Goal: Transaction & Acquisition: Purchase product/service

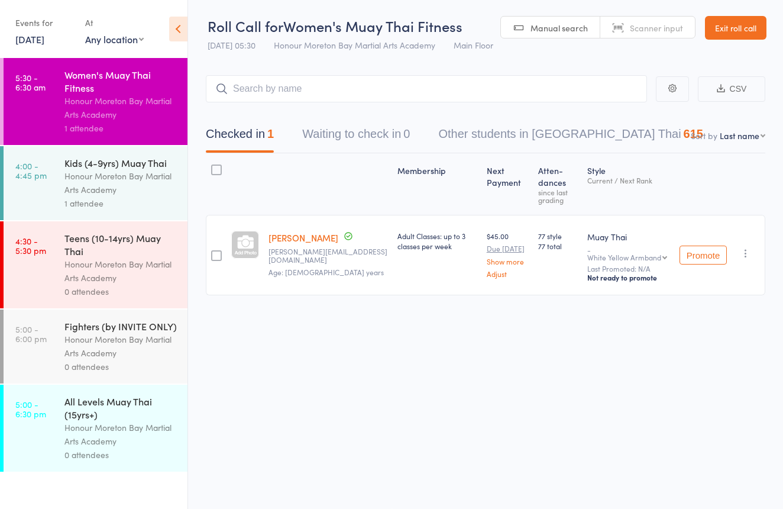
click at [106, 206] on div "1 attendee" at bounding box center [120, 203] width 113 height 14
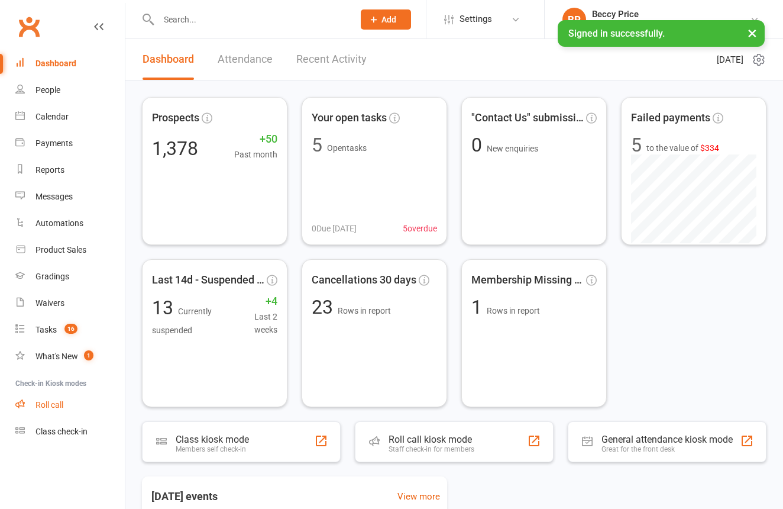
click at [47, 400] on link "Roll call" at bounding box center [69, 404] width 109 height 27
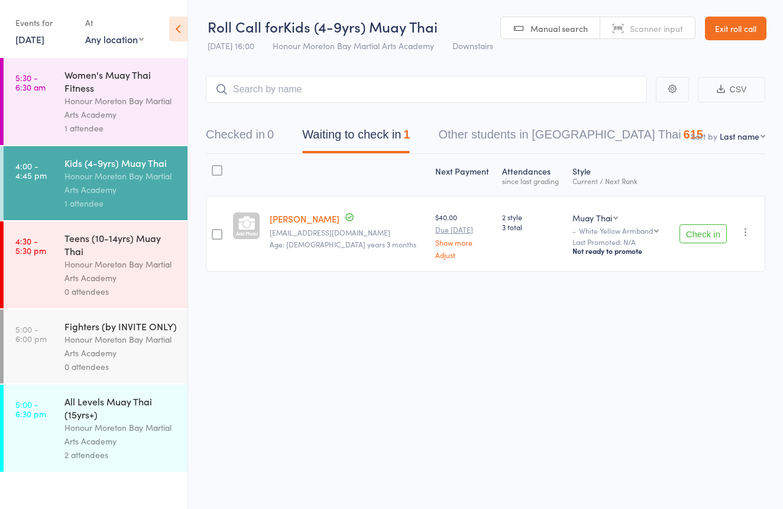
click at [664, 24] on span "Scanner input" at bounding box center [656, 28] width 53 height 12
type input "1069"
type input "1065"
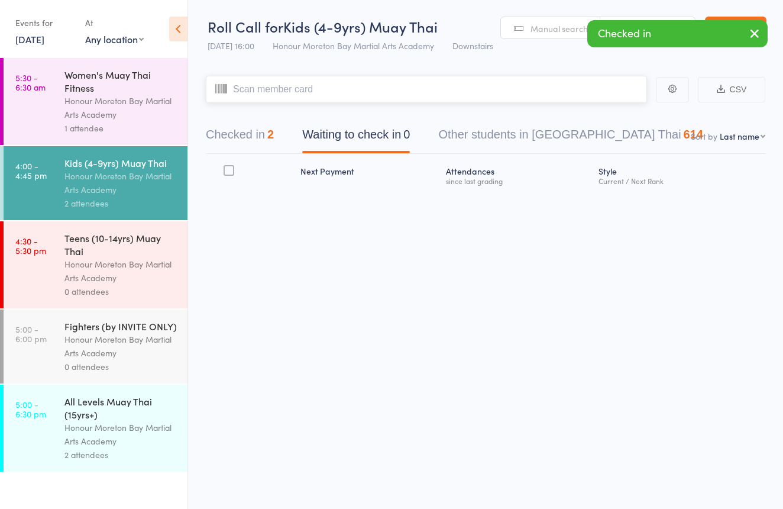
click at [264, 140] on button "Checked in 2" at bounding box center [240, 137] width 68 height 31
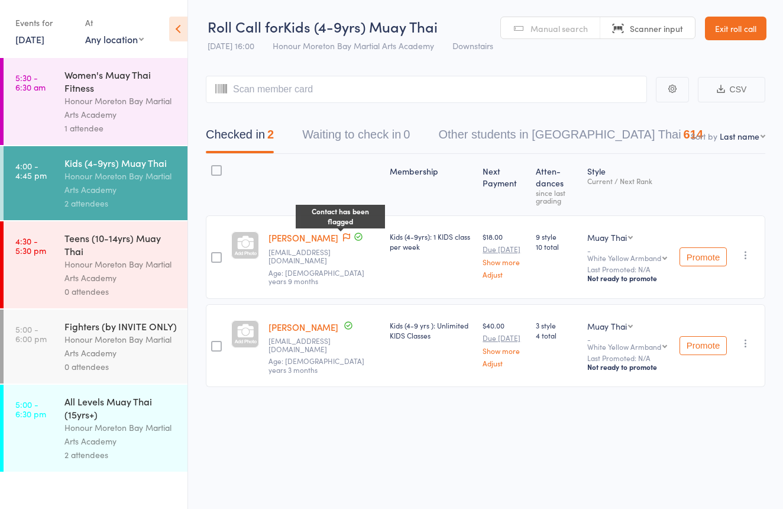
click at [343, 238] on icon at bounding box center [346, 237] width 7 height 8
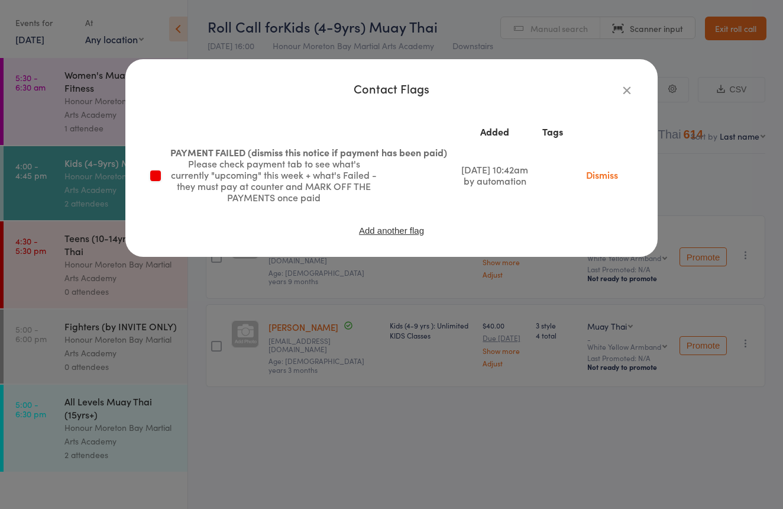
click at [633, 89] on button "button" at bounding box center [627, 90] width 14 height 14
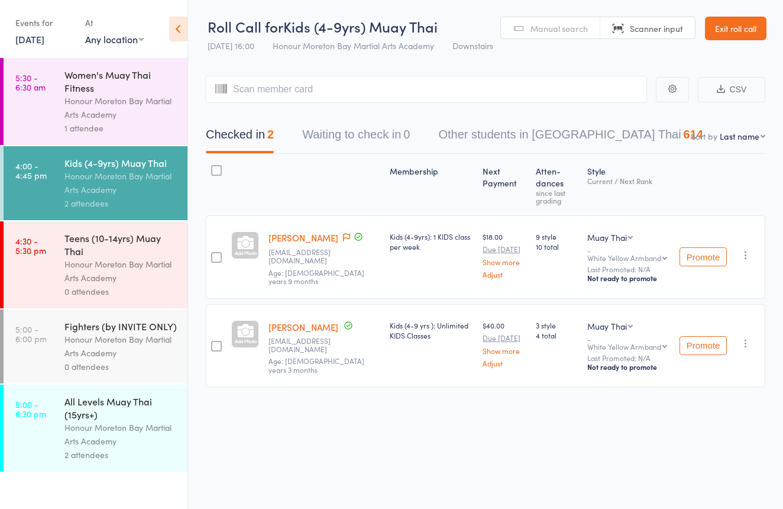
click at [296, 237] on link "Harley Carlino" at bounding box center [303, 237] width 70 height 12
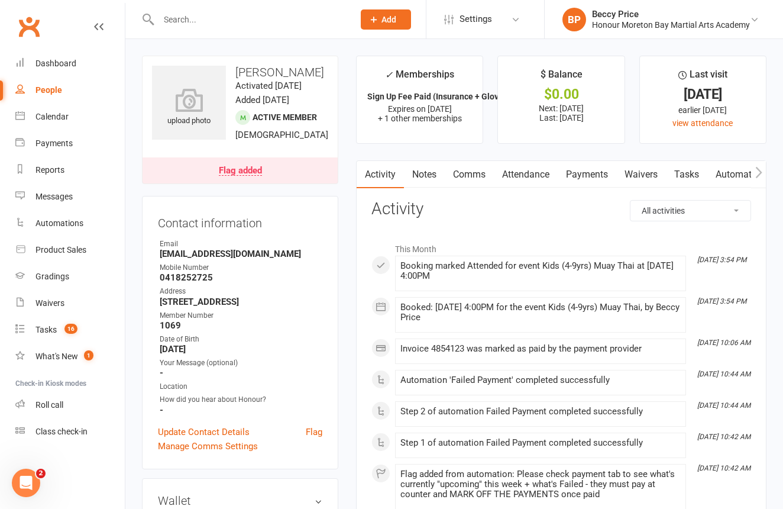
click at [585, 167] on link "Payments" at bounding box center [587, 174] width 59 height 27
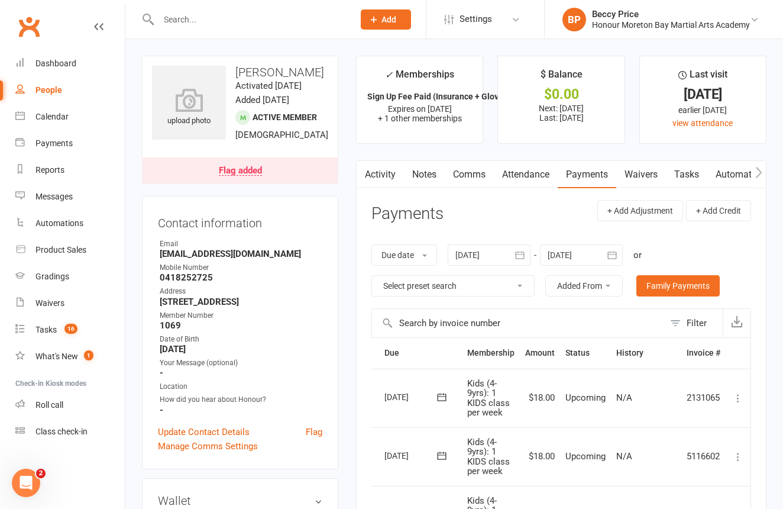
scroll to position [21, 0]
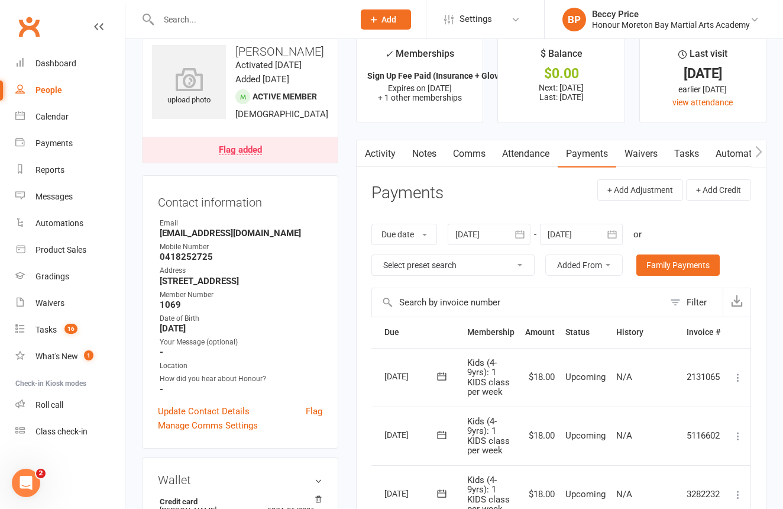
click at [435, 156] on link "Notes" at bounding box center [424, 153] width 41 height 27
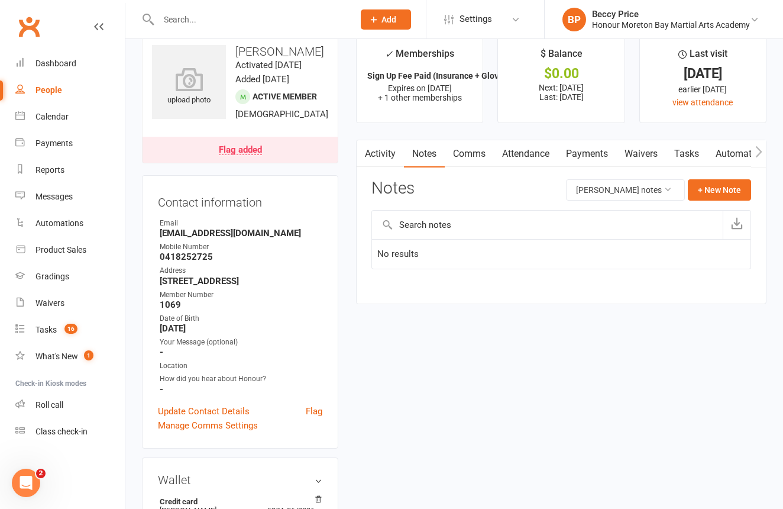
click at [599, 150] on link "Payments" at bounding box center [587, 153] width 59 height 27
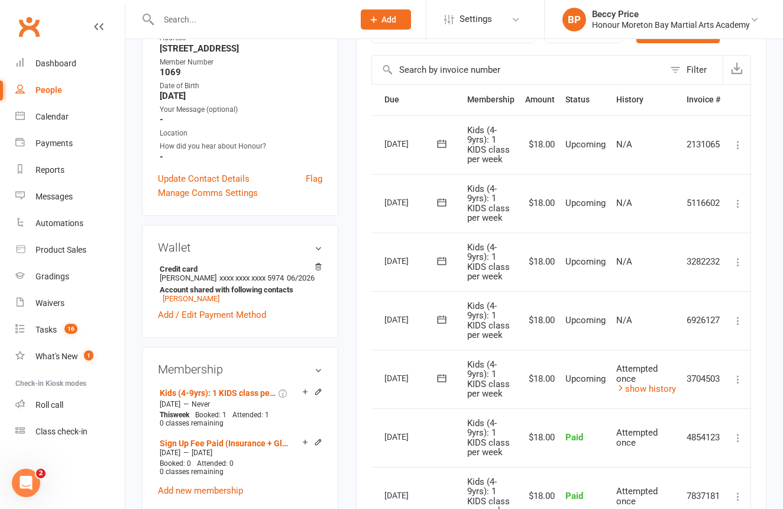
scroll to position [257, 0]
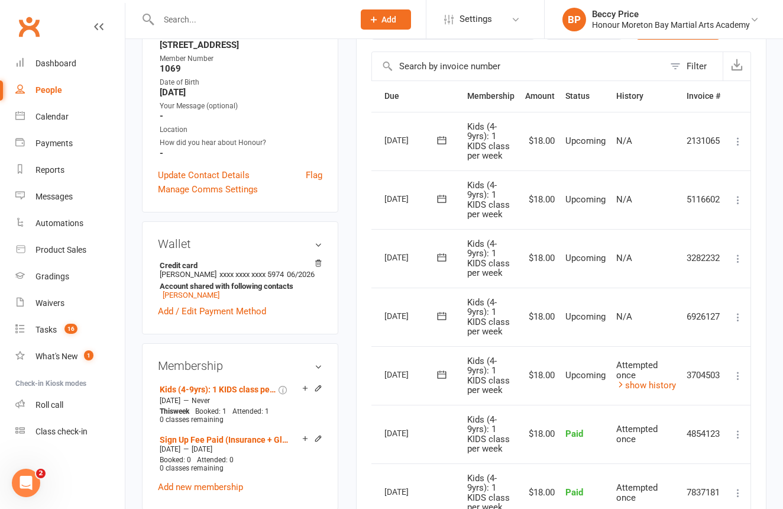
click at [737, 370] on icon at bounding box center [738, 376] width 12 height 12
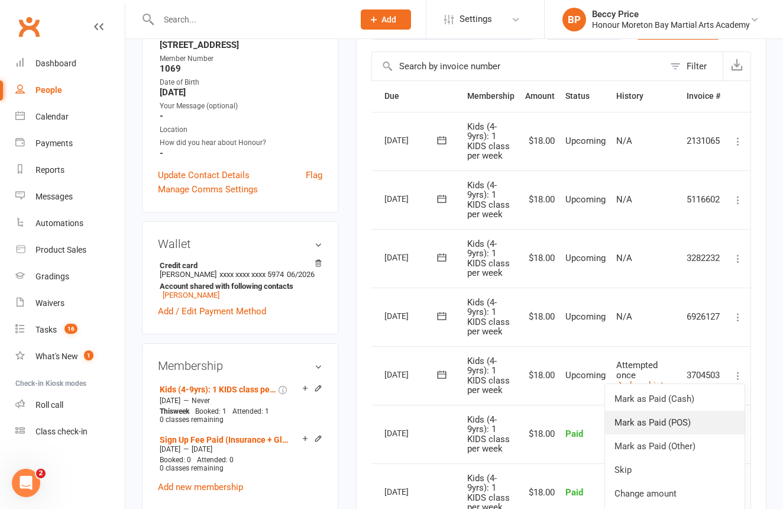
click at [704, 410] on link "Mark as Paid (POS)" at bounding box center [675, 422] width 140 height 24
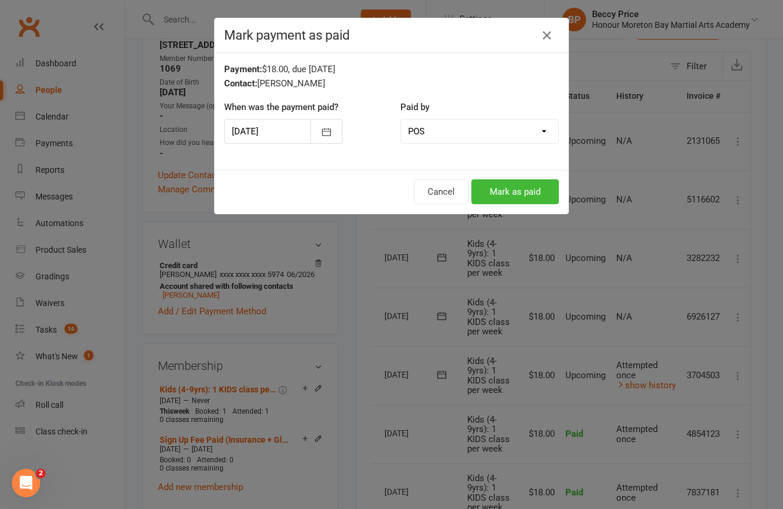
click at [539, 183] on button "Mark as paid" at bounding box center [515, 191] width 88 height 25
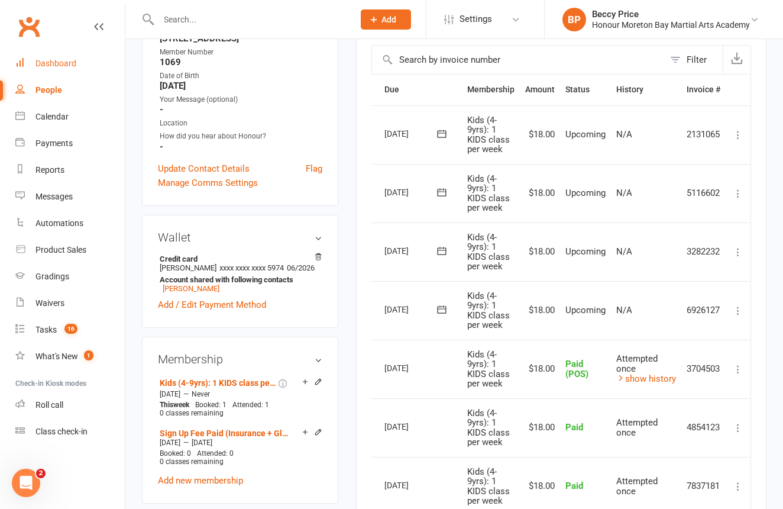
click at [59, 69] on link "Dashboard" at bounding box center [69, 63] width 109 height 27
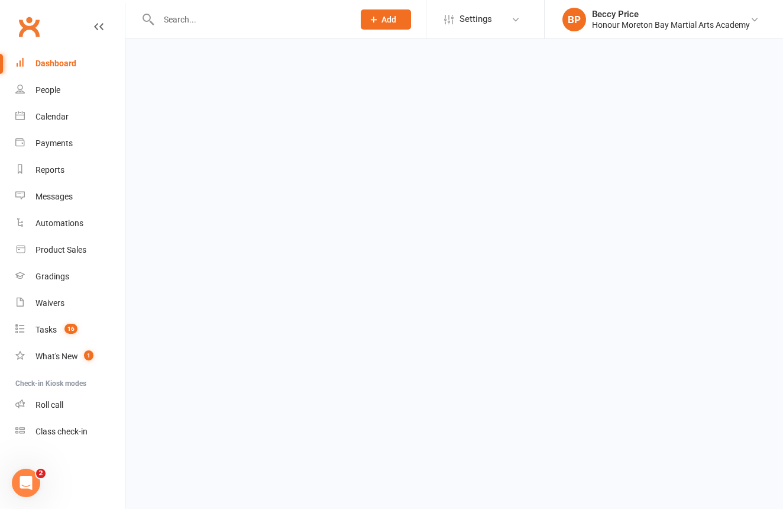
scroll to position [259, 0]
click at [59, 69] on link "Dashboard" at bounding box center [69, 63] width 109 height 27
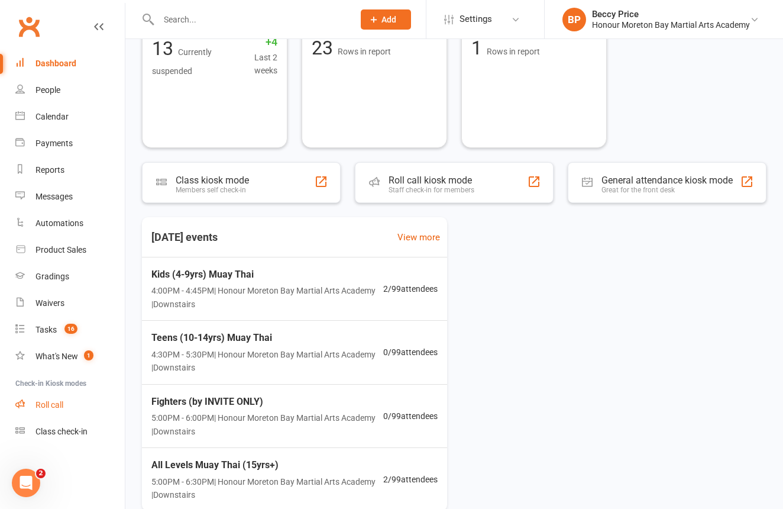
click at [53, 400] on div "Roll call" at bounding box center [49, 404] width 28 height 9
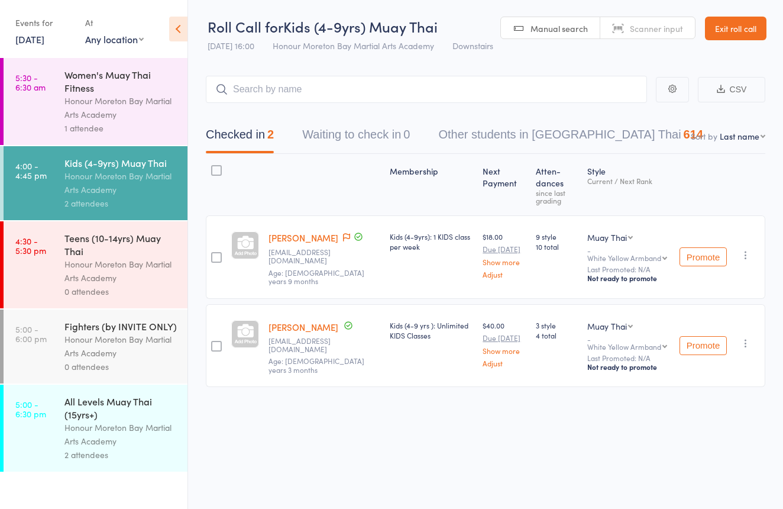
click at [69, 293] on div "0 attendees" at bounding box center [120, 291] width 113 height 14
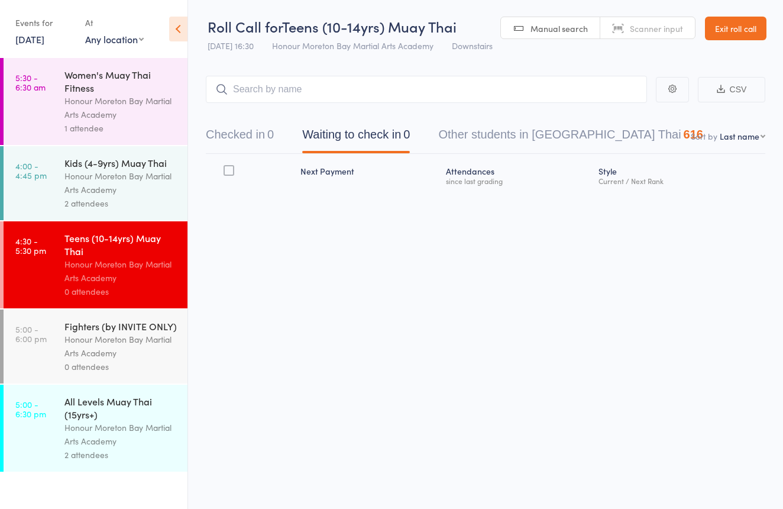
click at [669, 27] on span "Scanner input" at bounding box center [656, 28] width 53 height 12
type input "1070"
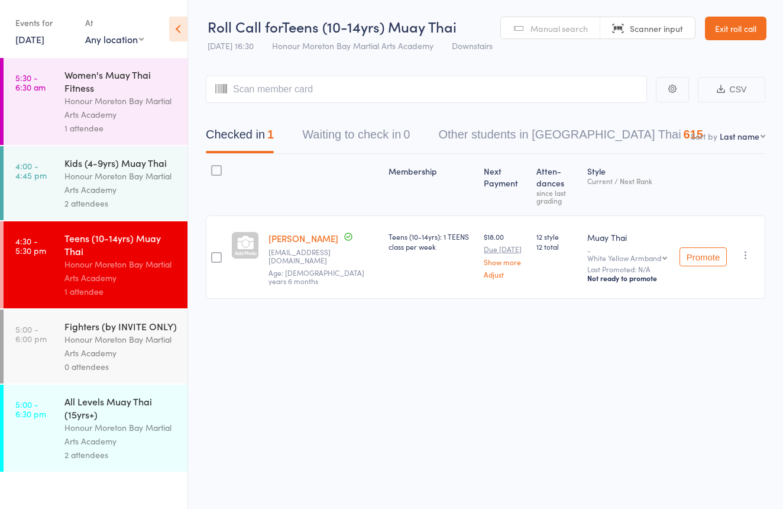
click at [101, 397] on div "All Levels Muay Thai (15yrs+)" at bounding box center [120, 407] width 113 height 26
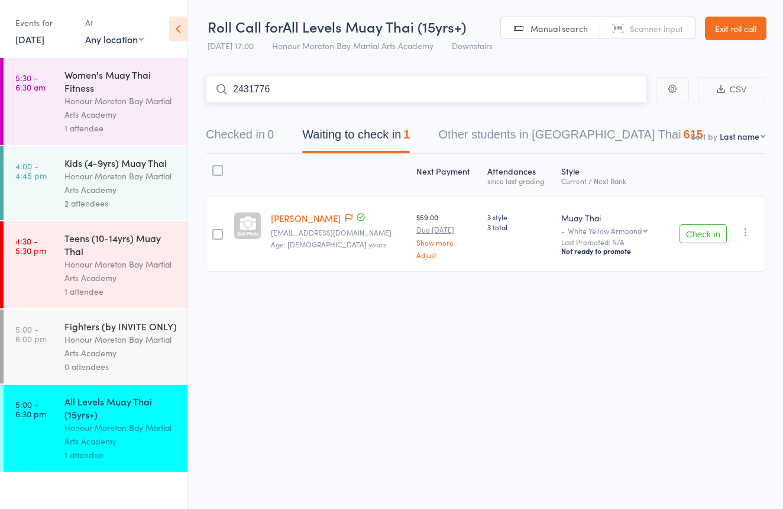
type input "2431776"
click at [629, 114] on link "Drop in" at bounding box center [616, 114] width 38 height 18
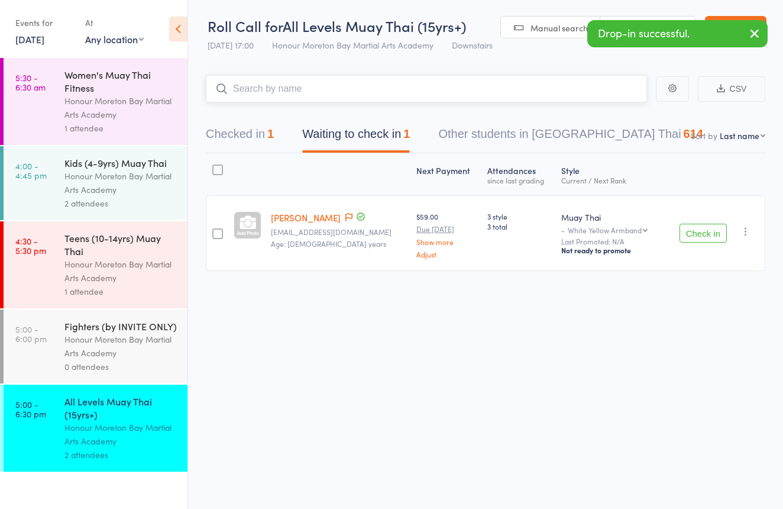
scroll to position [3, 0]
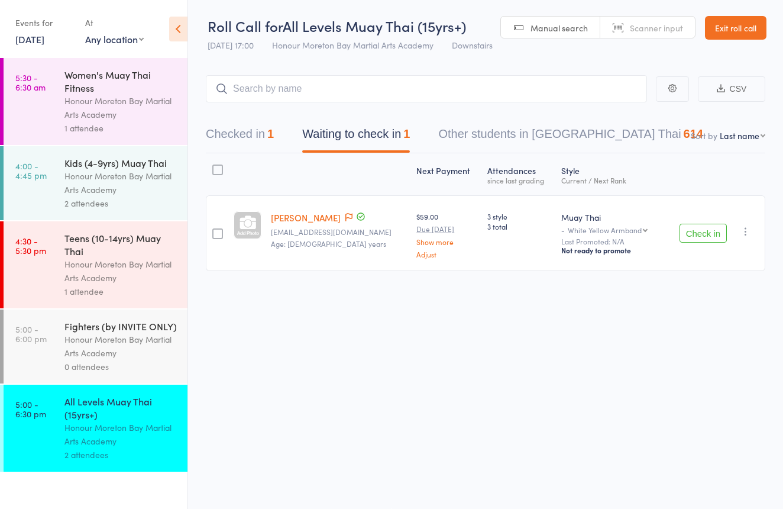
click at [662, 25] on span "Scanner input" at bounding box center [656, 28] width 53 height 12
type input "0322"
type input "2189215"
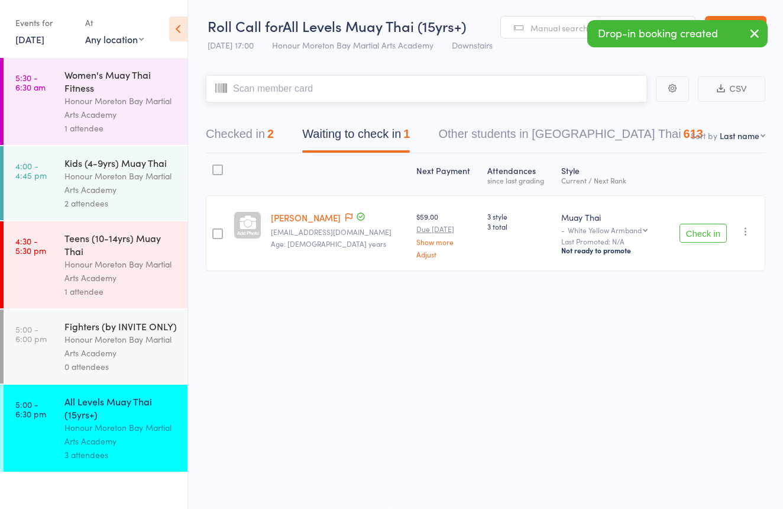
click at [260, 134] on button "Checked in 2" at bounding box center [240, 136] width 68 height 31
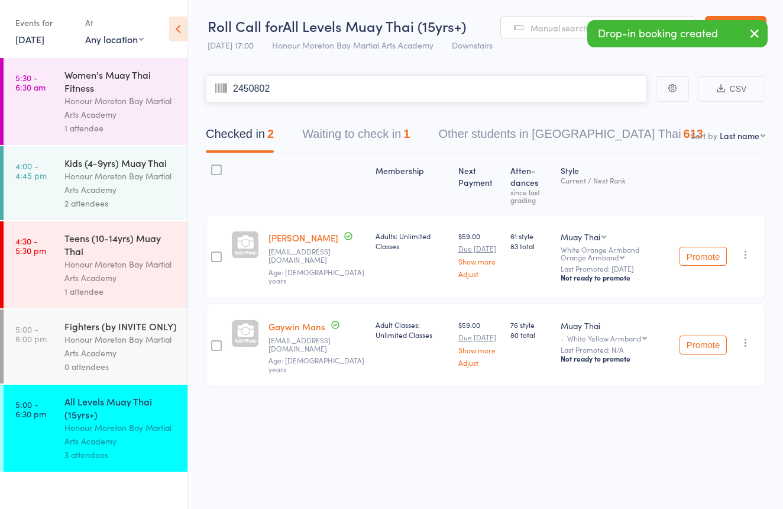
type input "2450802"
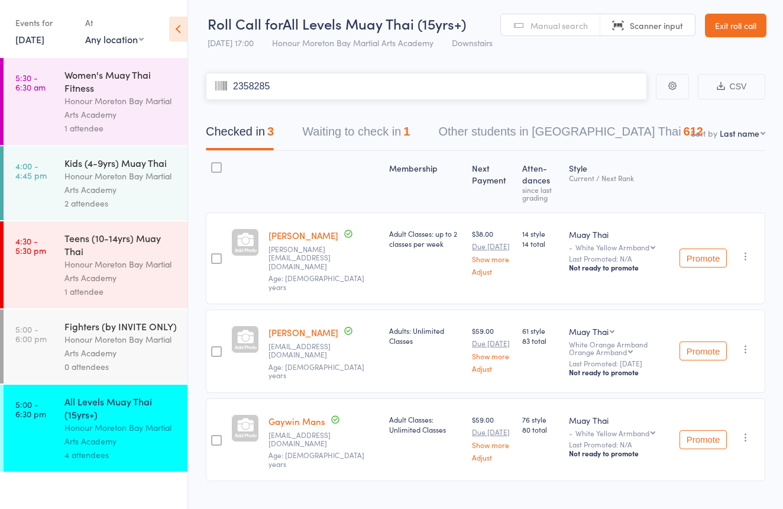
type input "2358285"
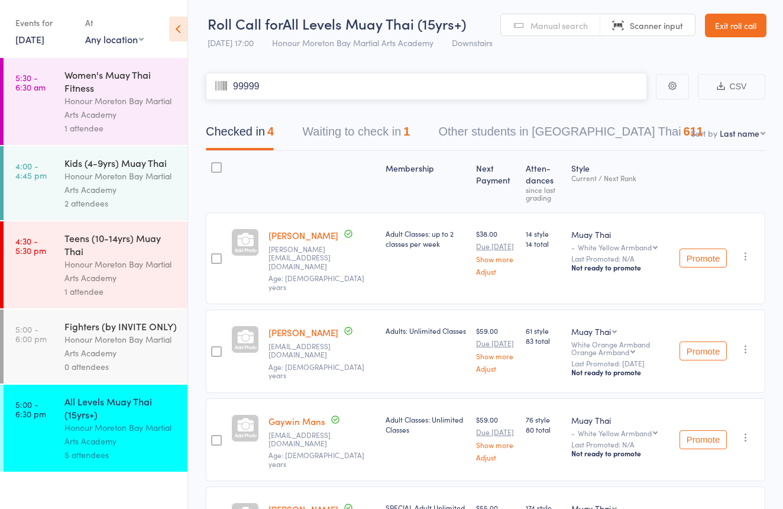
type input "99999"
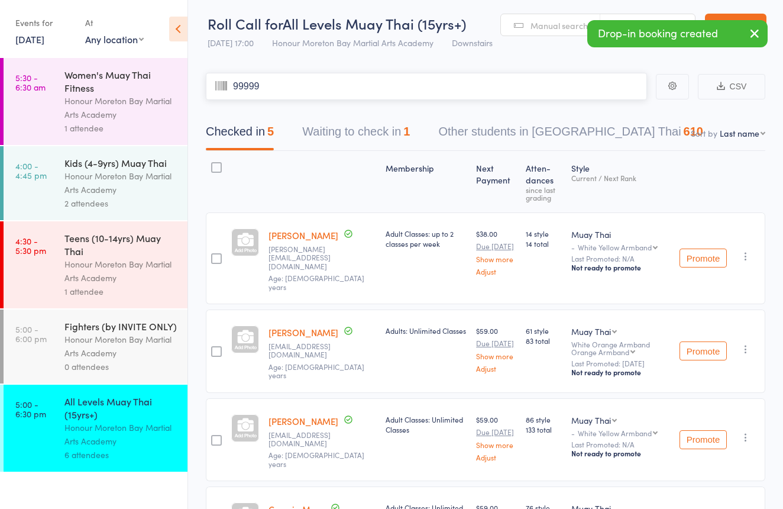
type input "99999"
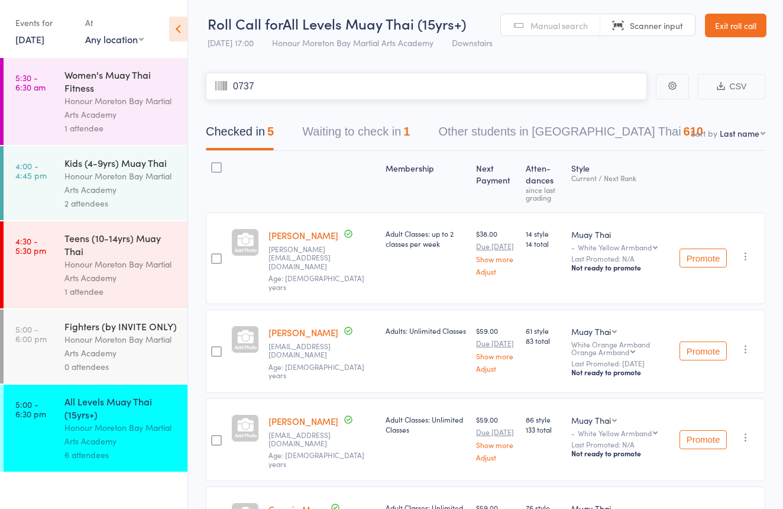
type input "0737"
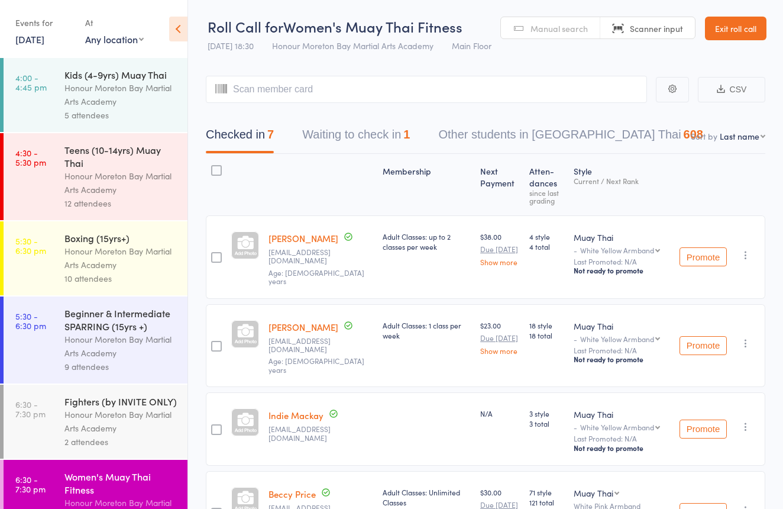
click at [740, 28] on link "Exit roll call" at bounding box center [735, 29] width 61 height 24
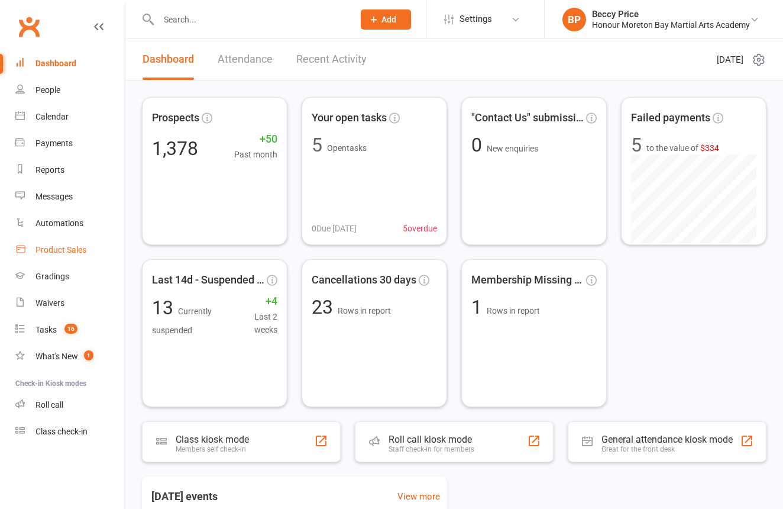
scroll to position [0, 1]
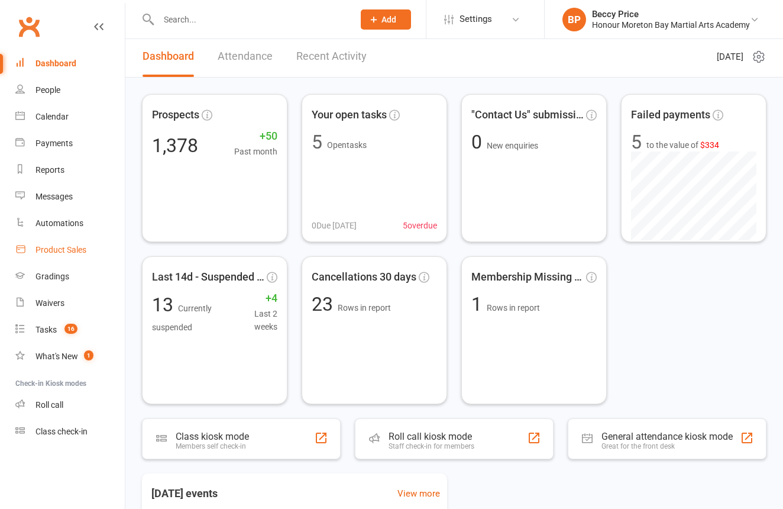
click at [69, 245] on div "Product Sales" at bounding box center [60, 249] width 51 height 9
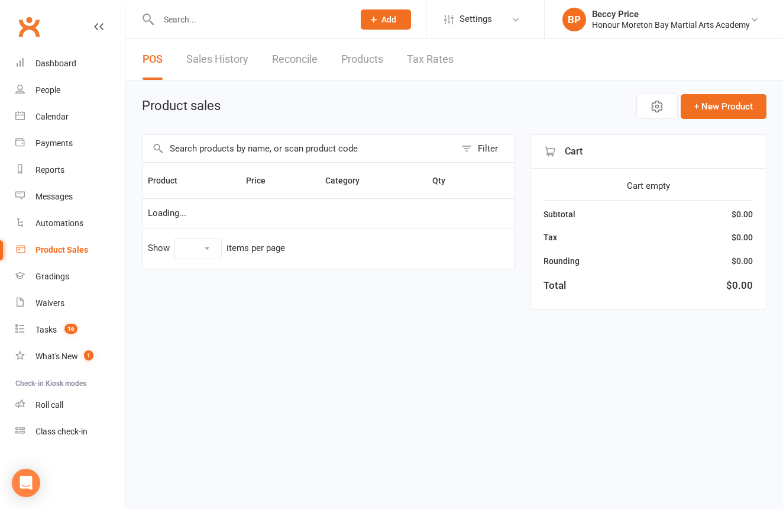
select select "10"
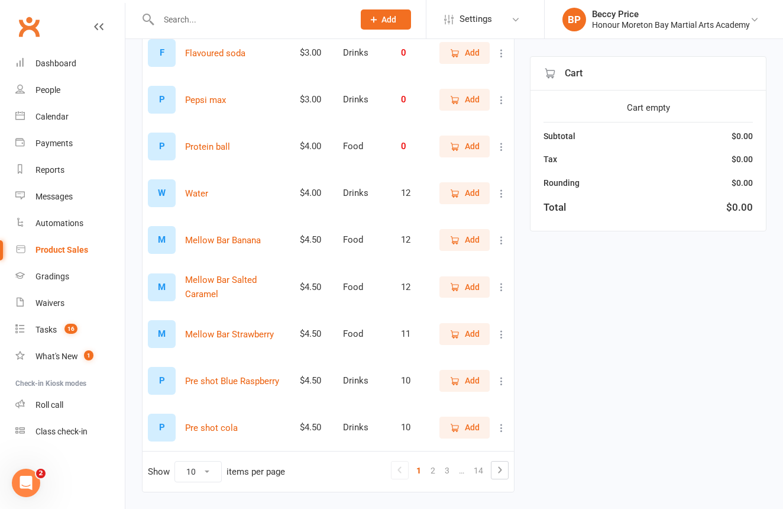
scroll to position [224, 0]
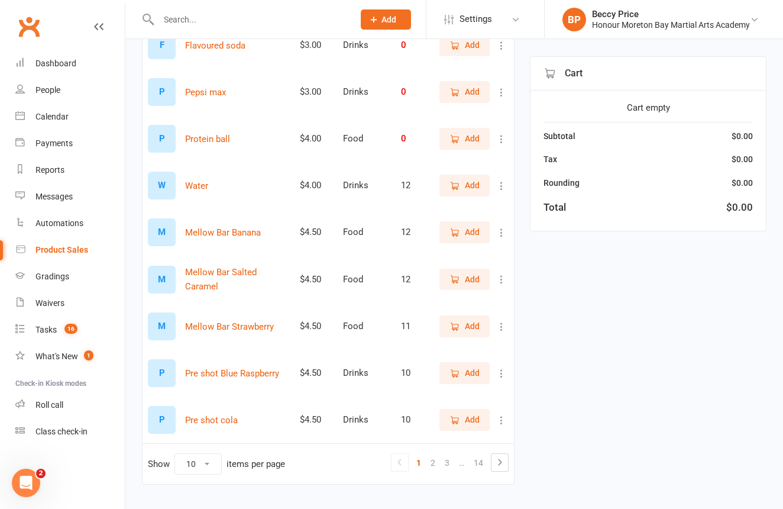
click at [471, 378] on span "Add" at bounding box center [472, 372] width 15 height 13
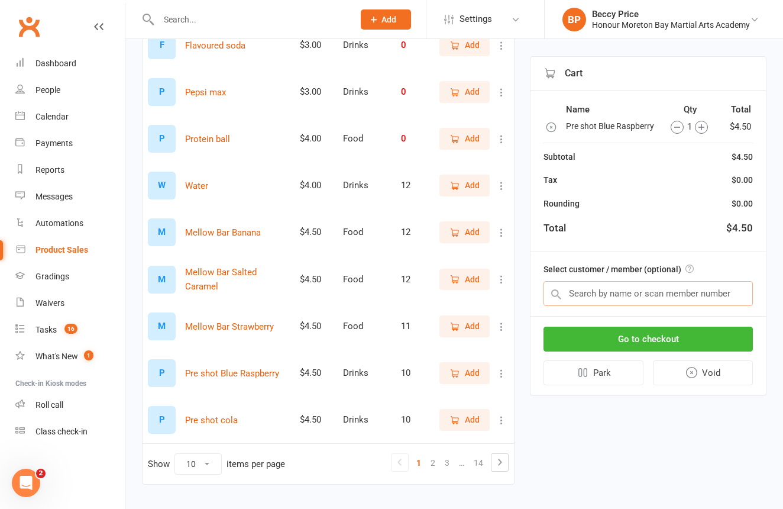
click at [591, 293] on input "text" at bounding box center [647, 293] width 209 height 25
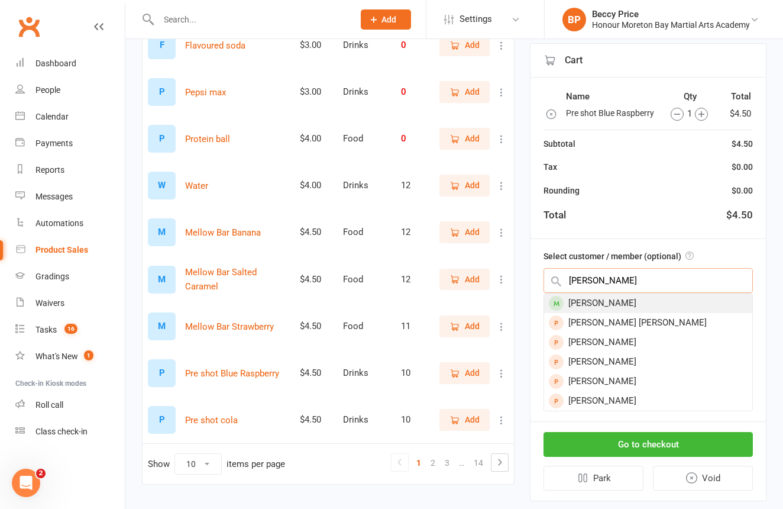
type input "teisha"
click at [583, 296] on div "[PERSON_NAME]" at bounding box center [648, 303] width 208 height 20
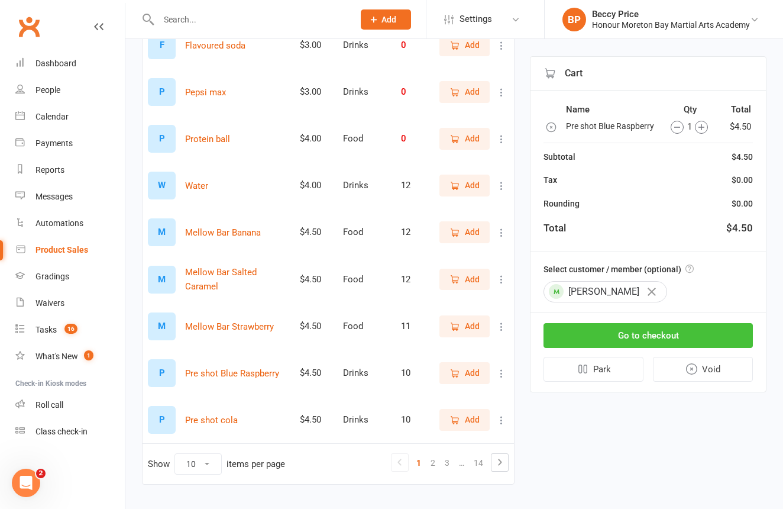
click at [598, 331] on button "Go to checkout" at bounding box center [647, 335] width 209 height 25
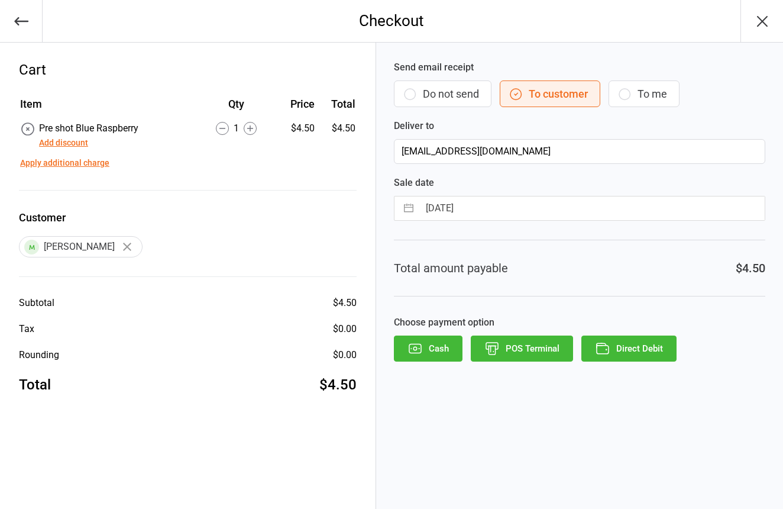
click at [465, 87] on button "Do not send" at bounding box center [443, 93] width 98 height 27
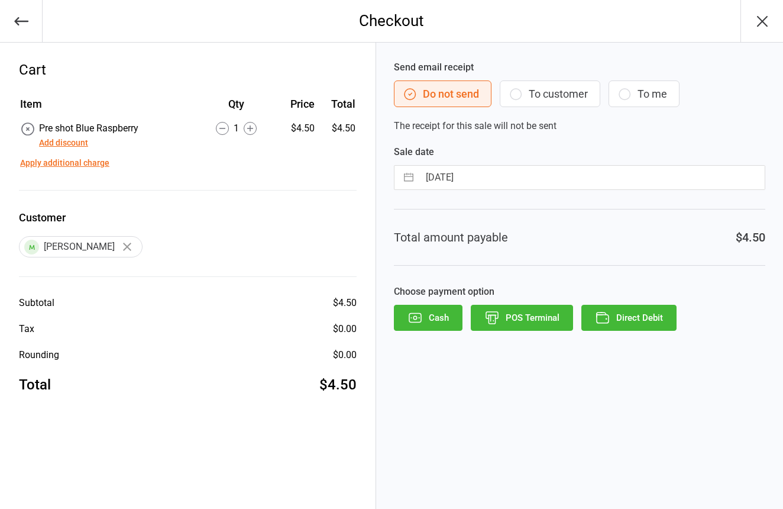
click at [523, 311] on button "POS Terminal" at bounding box center [522, 318] width 102 height 26
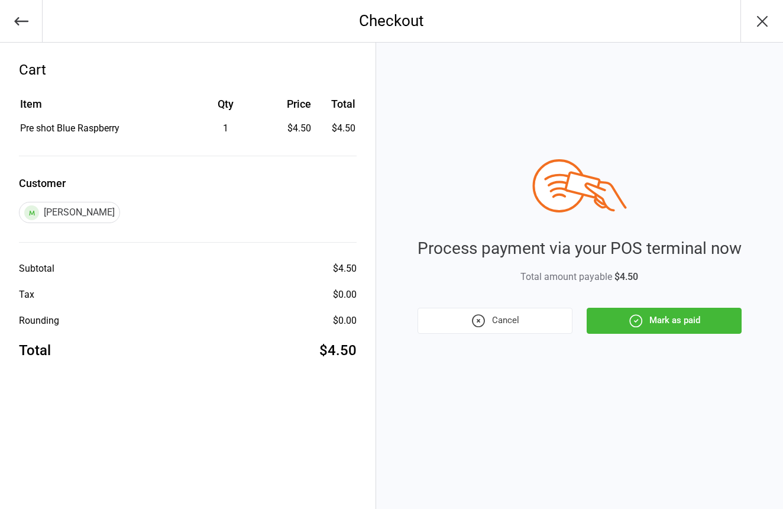
click at [656, 326] on button "Mark as paid" at bounding box center [664, 320] width 155 height 26
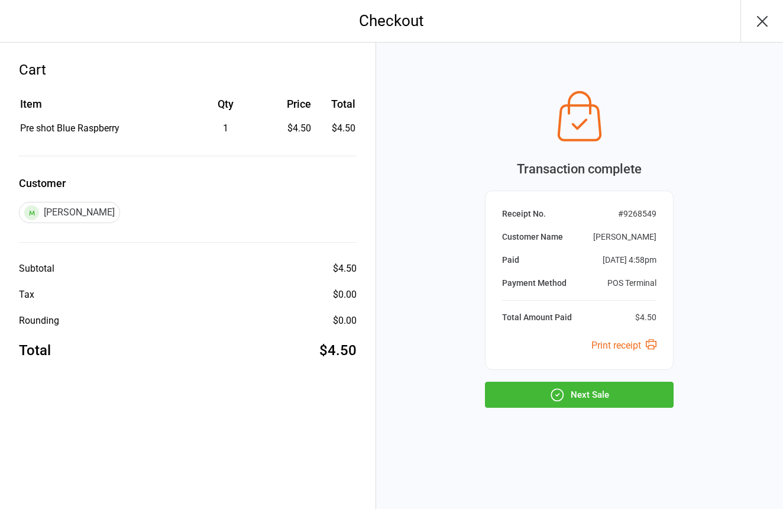
click at [622, 399] on button "Next Sale" at bounding box center [579, 394] width 189 height 26
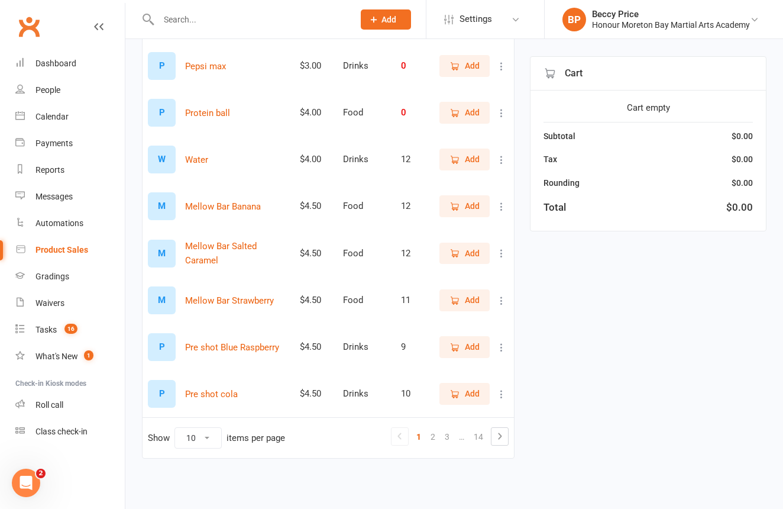
scroll to position [260, 0]
click at [435, 429] on link "2" at bounding box center [433, 436] width 14 height 17
click at [434, 429] on link "2" at bounding box center [433, 436] width 14 height 17
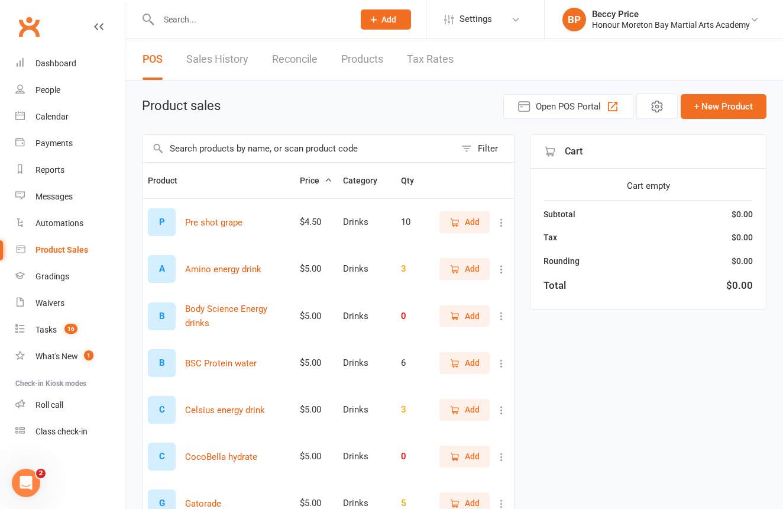
scroll to position [0, 0]
click at [464, 231] on button "Add" at bounding box center [464, 221] width 50 height 21
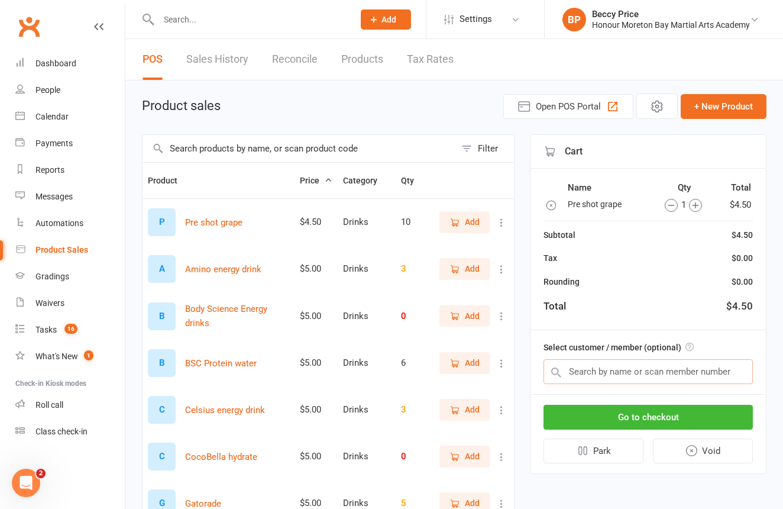
click at [719, 375] on input "text" at bounding box center [647, 371] width 209 height 25
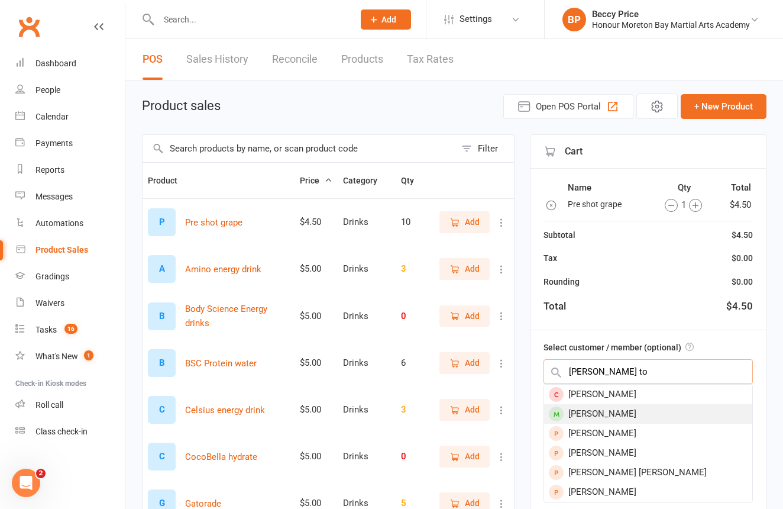
type input "christine to"
click at [649, 404] on div "Christine Toirkens" at bounding box center [648, 414] width 208 height 20
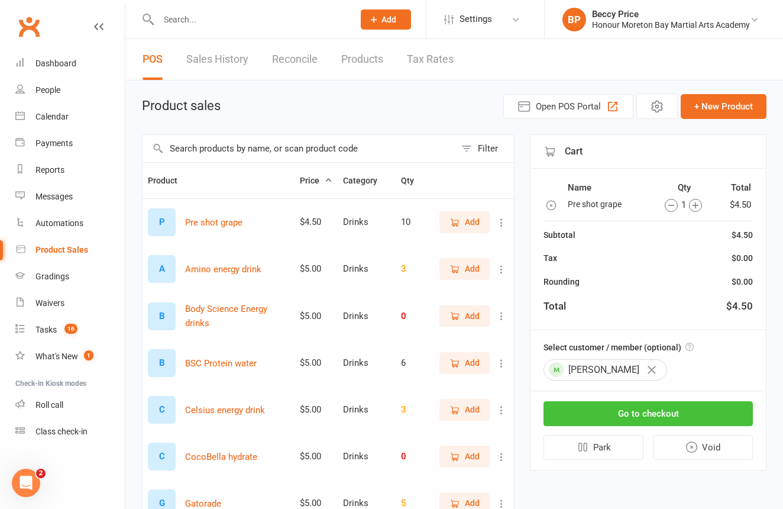
click at [656, 412] on button "Go to checkout" at bounding box center [647, 413] width 209 height 25
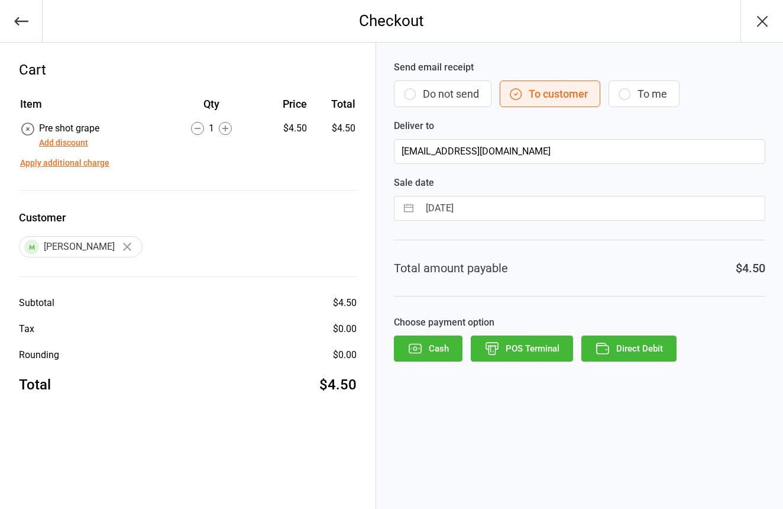
click at [464, 101] on button "Do not send" at bounding box center [443, 93] width 98 height 27
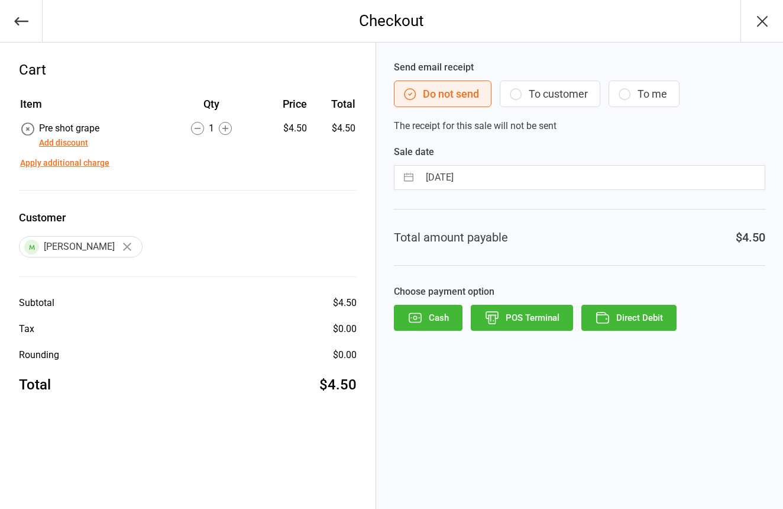
click at [522, 324] on button "POS Terminal" at bounding box center [522, 318] width 102 height 26
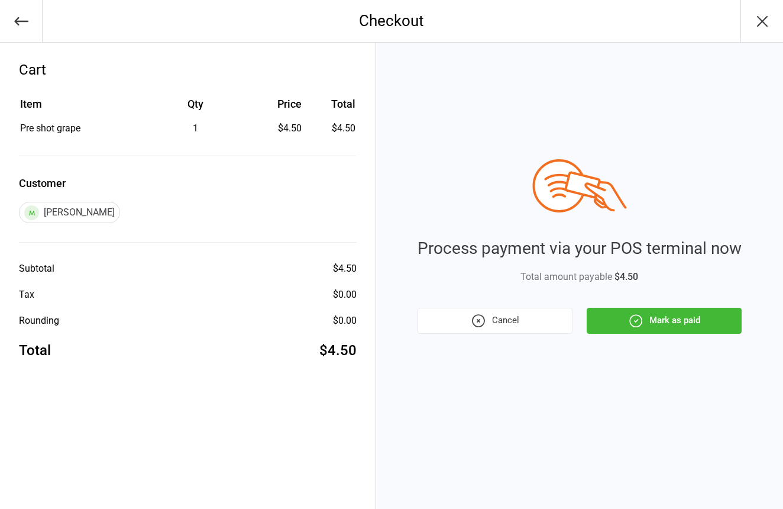
click at [642, 314] on icon "button" at bounding box center [635, 320] width 15 height 15
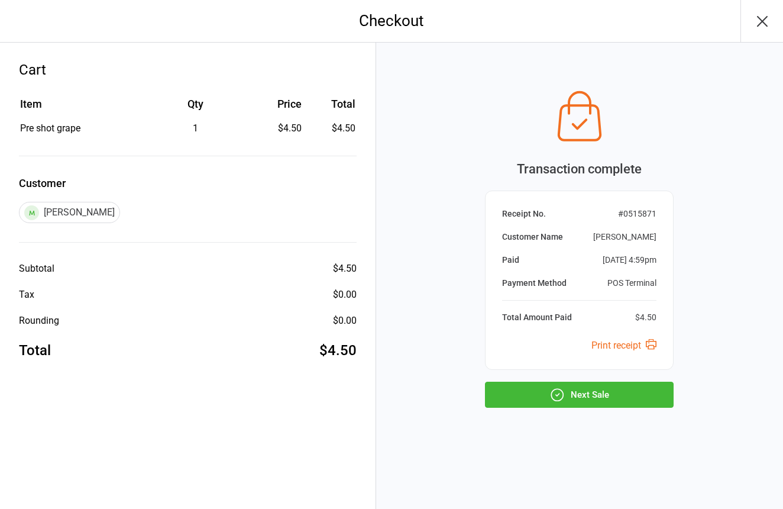
click at [644, 393] on button "Next Sale" at bounding box center [579, 394] width 189 height 26
